Goal: Find specific page/section: Find specific page/section

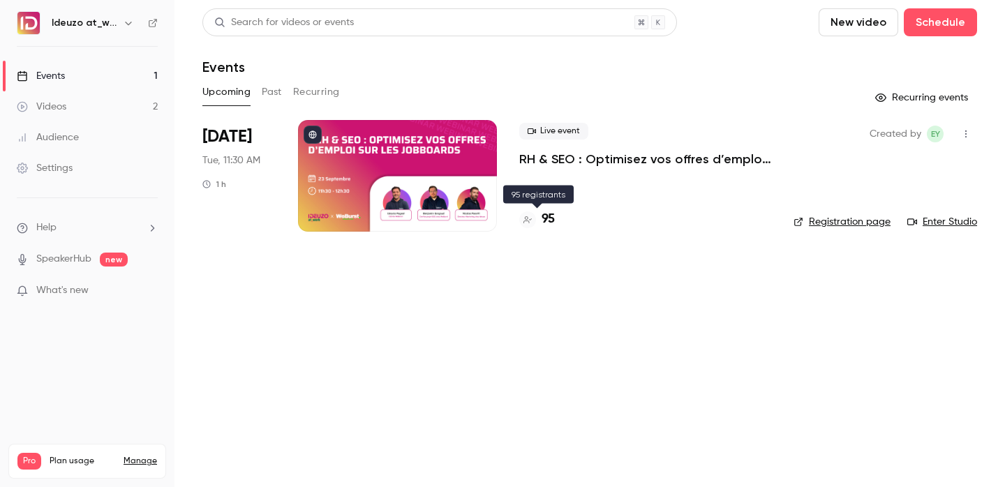
click at [551, 216] on h4 "95" at bounding box center [548, 219] width 13 height 19
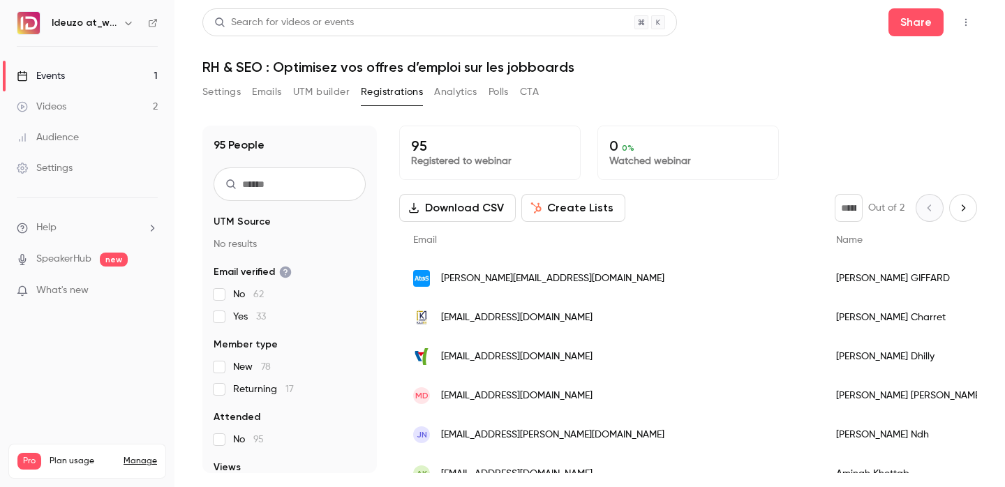
click at [115, 59] on ul "Events 1 Videos 2 Audience Settings" at bounding box center [87, 122] width 175 height 151
click at [111, 68] on link "Events 1" at bounding box center [87, 76] width 175 height 31
